Goal: Transaction & Acquisition: Purchase product/service

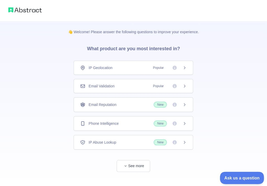
click at [231, 176] on span "Ask us a question" at bounding box center [239, 177] width 39 height 4
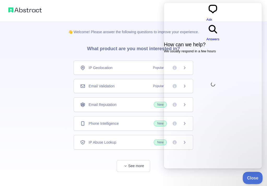
click at [254, 179] on button "Close" at bounding box center [252, 176] width 18 height 11
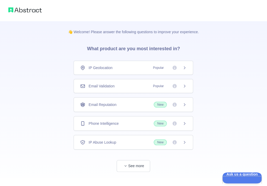
scroll to position [6, 0]
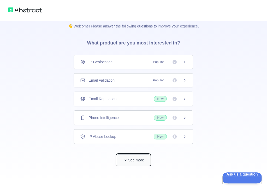
click at [140, 158] on button "See more" at bounding box center [133, 160] width 33 height 12
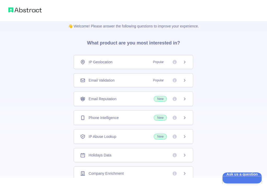
scroll to position [19, 0]
click at [158, 82] on span "New" at bounding box center [160, 80] width 13 height 6
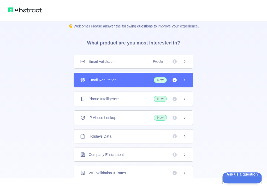
click at [161, 97] on span "New" at bounding box center [160, 99] width 13 height 6
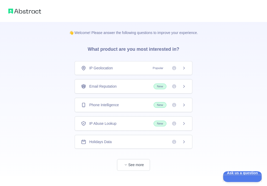
scroll to position [6, 0]
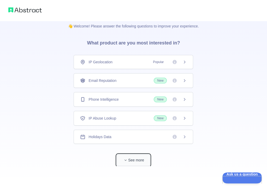
click at [127, 161] on span "button" at bounding box center [125, 159] width 5 height 5
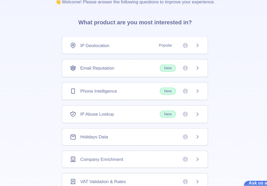
scroll to position [0, 0]
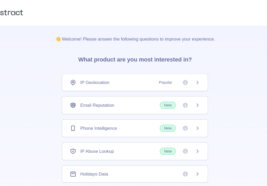
click at [39, 10] on img at bounding box center [24, 9] width 33 height 7
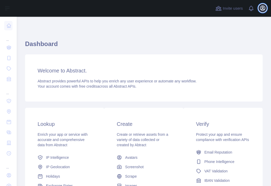
click at [264, 8] on icon "button" at bounding box center [263, 8] width 6 height 6
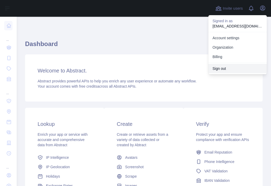
click at [239, 66] on button "Sign out" at bounding box center [237, 68] width 59 height 9
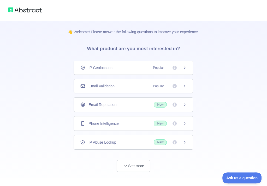
click at [161, 83] on span "Popular" at bounding box center [158, 85] width 17 height 5
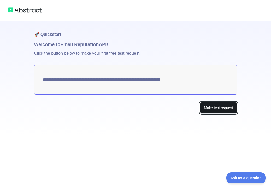
click at [228, 110] on button "Make test request" at bounding box center [218, 108] width 37 height 12
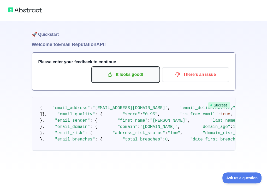
click at [130, 75] on p "It looks good!" at bounding box center [125, 74] width 59 height 9
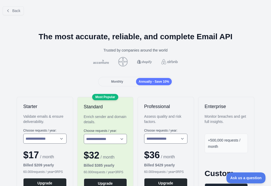
click at [107, 81] on div "Monthly" at bounding box center [117, 81] width 36 height 7
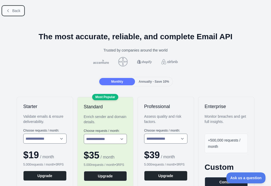
click at [11, 11] on button "Back" at bounding box center [13, 10] width 21 height 9
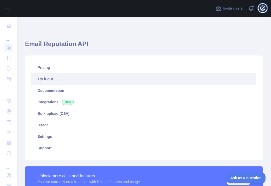
click at [262, 9] on icon "button" at bounding box center [262, 8] width 5 height 5
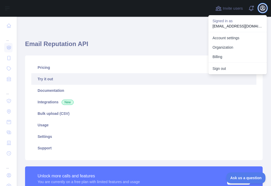
click at [262, 9] on icon "button" at bounding box center [262, 8] width 5 height 5
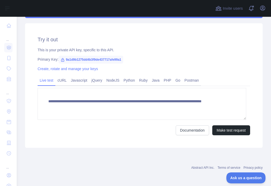
drag, startPoint x: 100, startPoint y: 59, endPoint x: 62, endPoint y: 59, distance: 38.1
click at [62, 59] on icon at bounding box center [62, 59] width 3 height 3
click at [68, 61] on span "9a1d9b1275dd4b3f9de437717afe99a1" at bounding box center [91, 60] width 65 height 8
copy span "9a1d9b1275dd4b3f9de437717afe99a1"
